Goal: Check status

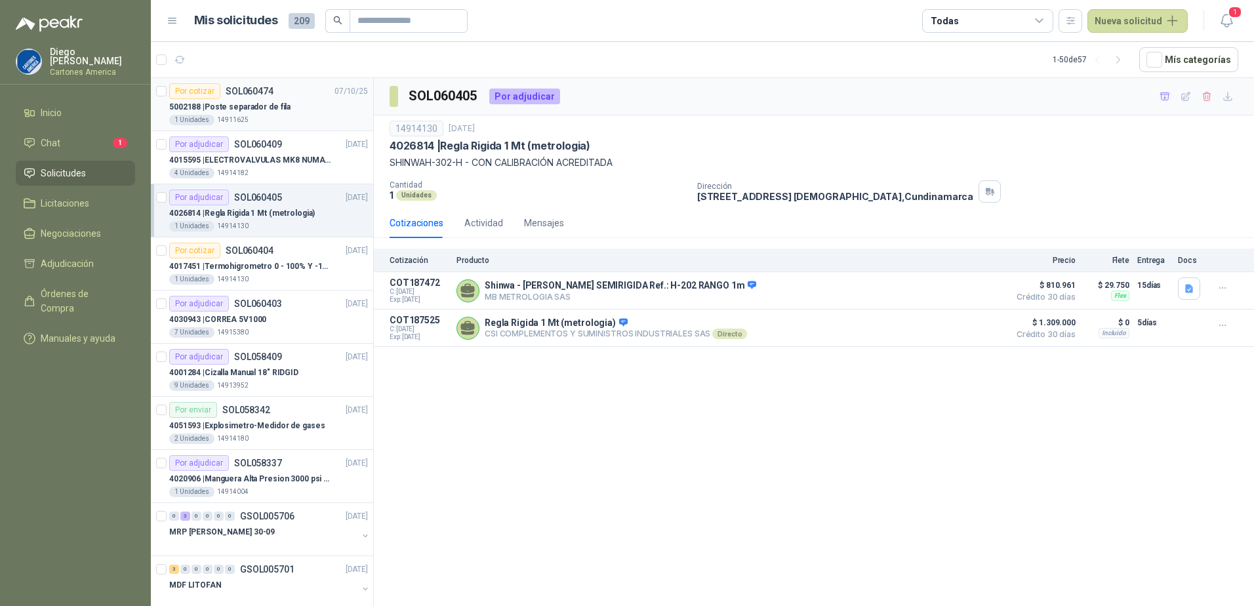
click at [254, 117] on div "1 Unidades 14911625" at bounding box center [268, 120] width 199 height 10
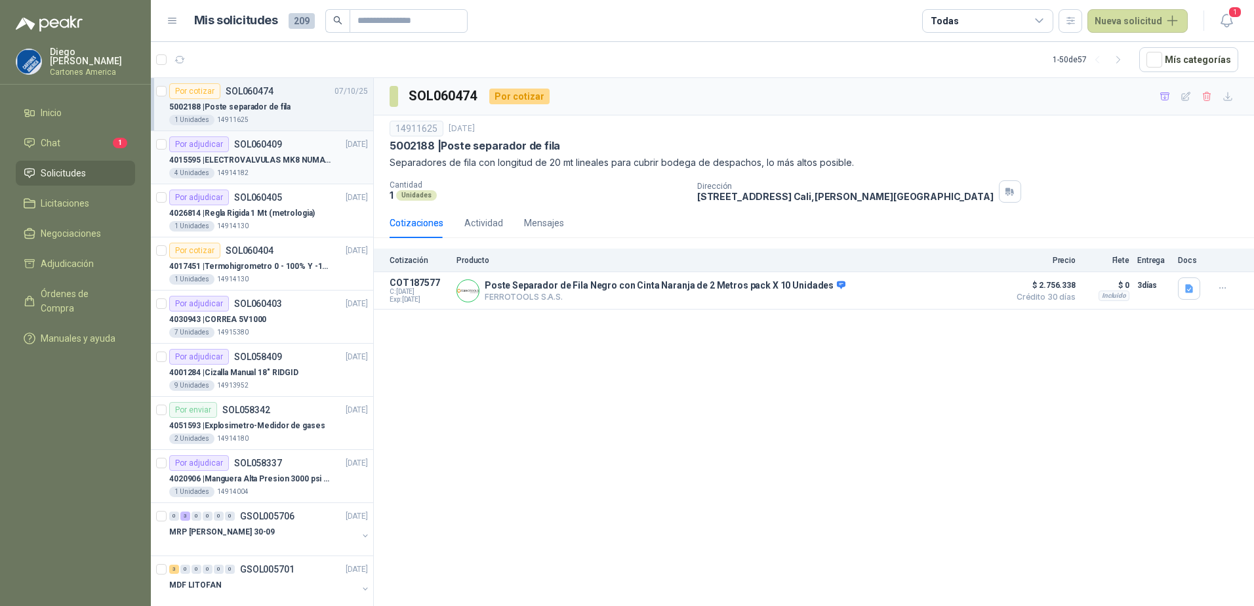
click at [276, 171] on div "4 Unidades 14914182" at bounding box center [268, 173] width 199 height 10
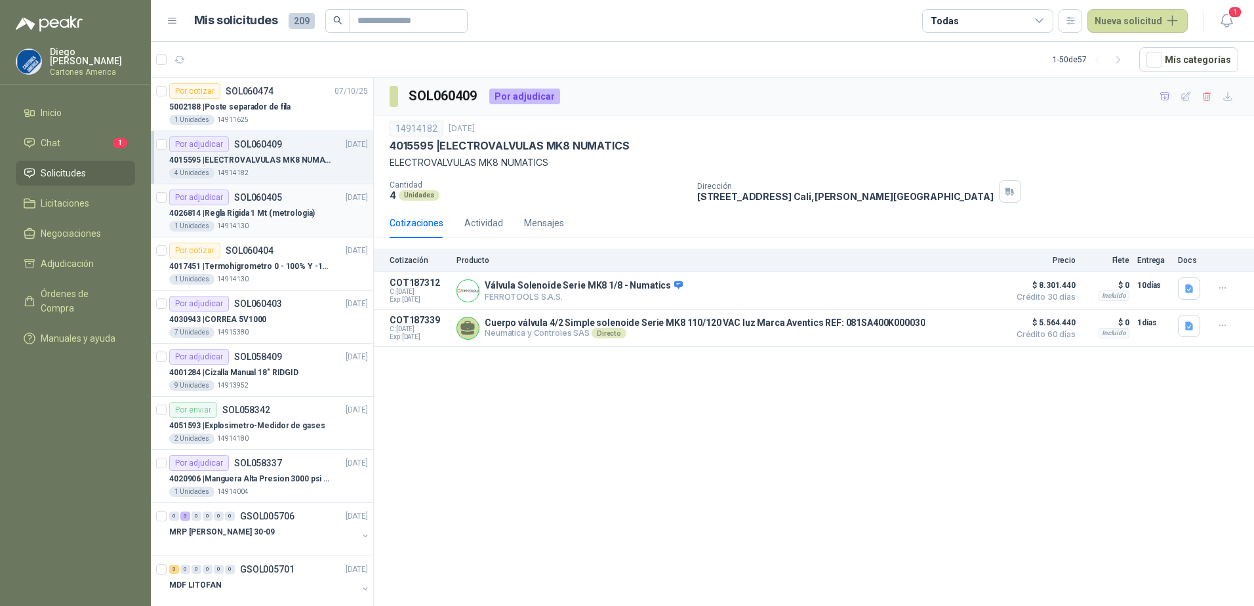
click at [304, 221] on div "1 Unidades 14914130" at bounding box center [268, 226] width 199 height 10
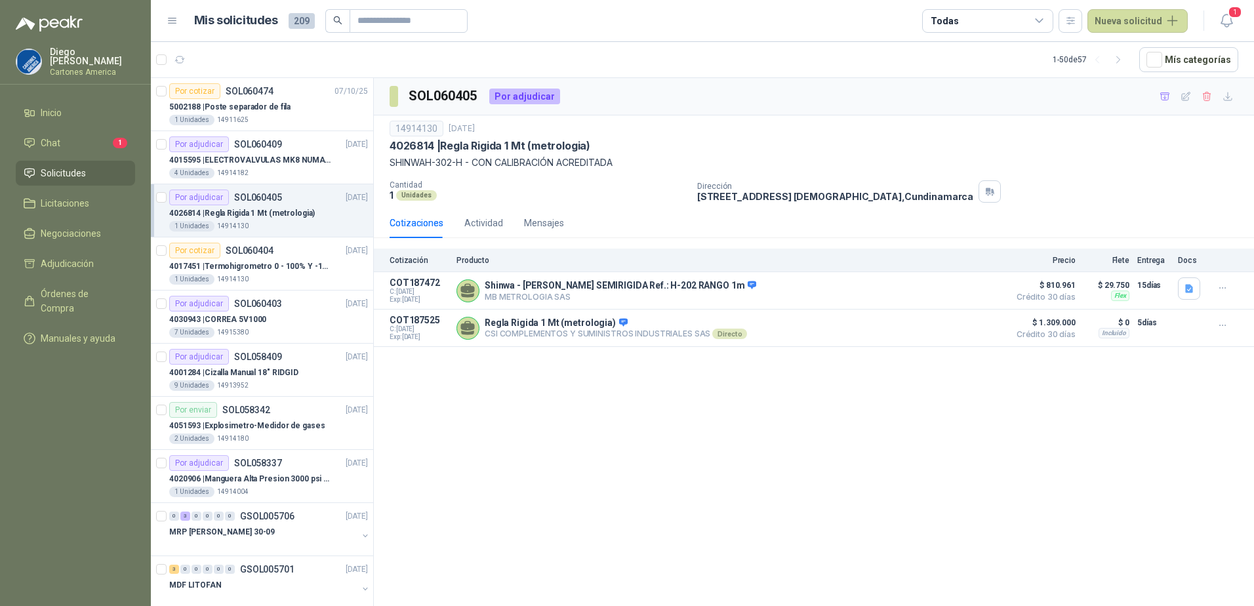
drag, startPoint x: 303, startPoint y: 221, endPoint x: 818, endPoint y: 449, distance: 563.1
click at [818, 449] on div "SOL060405 Por adjudicar 14914130 [DATE] 4026814 | [PERSON_NAME] Rigida 1 Mt (me…" at bounding box center [814, 344] width 880 height 533
